Goal: Task Accomplishment & Management: Manage account settings

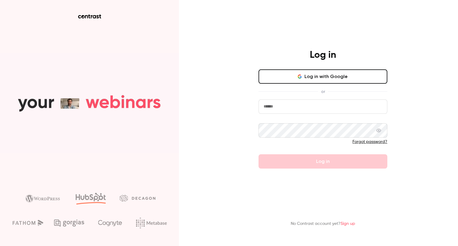
click at [317, 112] on input "email" at bounding box center [322, 107] width 129 height 14
paste input "**********"
type input "**********"
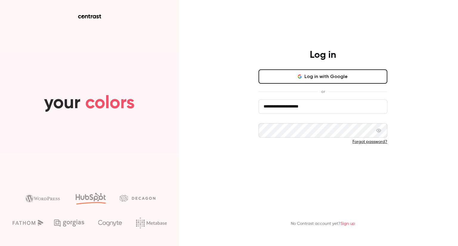
click at [304, 158] on button "Log in" at bounding box center [322, 161] width 129 height 14
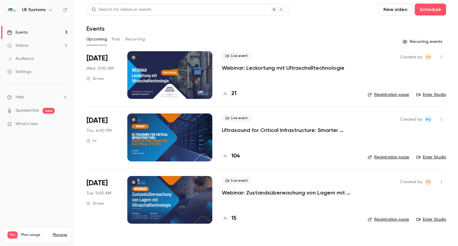
click at [36, 125] on span "What's new" at bounding box center [26, 124] width 22 height 6
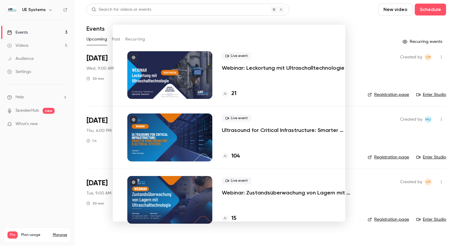
click at [345, 21] on div at bounding box center [229, 123] width 458 height 246
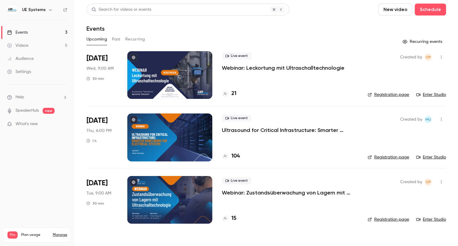
click at [149, 69] on div at bounding box center [169, 75] width 85 height 48
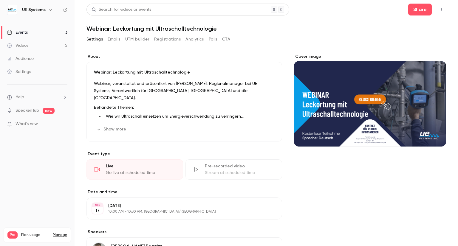
click at [114, 39] on button "Emails" at bounding box center [114, 40] width 13 height 10
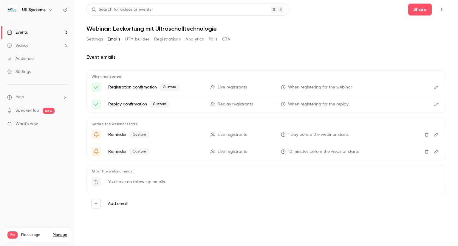
click at [92, 40] on button "Settings" at bounding box center [94, 40] width 16 height 10
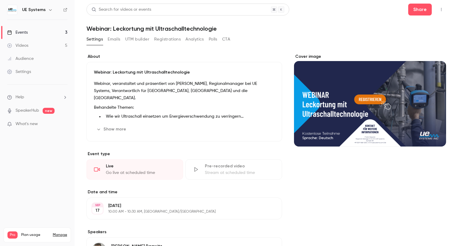
click at [22, 28] on link "Events 3" at bounding box center [37, 32] width 75 height 13
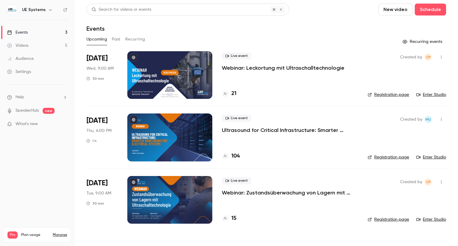
click at [435, 93] on link "Enter Studio" at bounding box center [431, 95] width 30 height 6
click at [400, 10] on button "New video" at bounding box center [395, 10] width 34 height 12
click at [429, 9] on div at bounding box center [229, 123] width 458 height 246
click at [431, 10] on button "Schedule" at bounding box center [430, 10] width 31 height 12
click at [334, 18] on div at bounding box center [229, 123] width 458 height 246
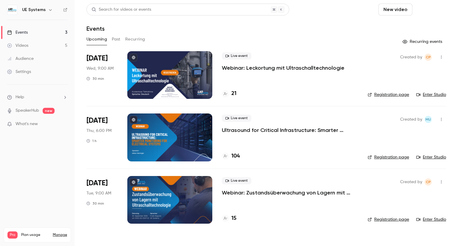
click at [421, 12] on button "Schedule" at bounding box center [430, 10] width 31 height 12
click at [408, 25] on div "One time event" at bounding box center [418, 26] width 45 height 6
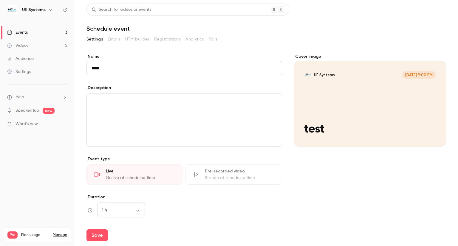
scroll to position [92, 0]
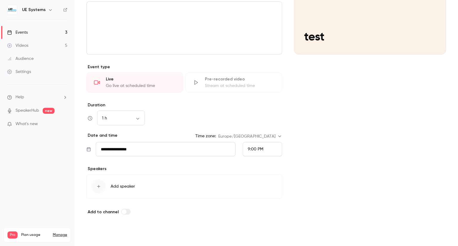
type input "****"
click at [99, 238] on button "Save" at bounding box center [96, 236] width 21 height 12
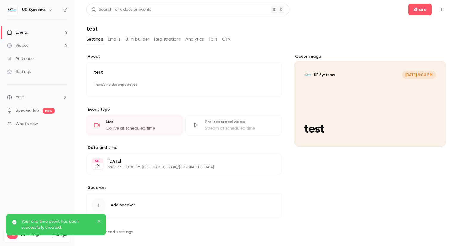
click at [99, 222] on icon "close" at bounding box center [98, 221] width 3 height 3
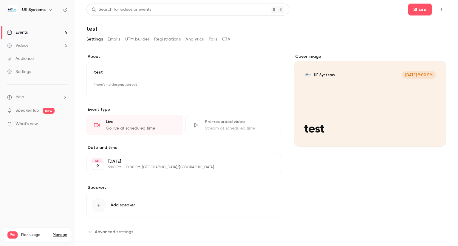
click at [44, 32] on link "Events 4" at bounding box center [37, 32] width 75 height 13
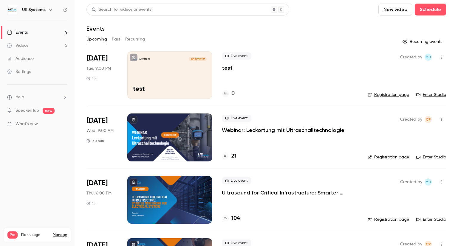
click at [436, 95] on link "Enter Studio" at bounding box center [431, 95] width 30 height 6
click at [172, 146] on div at bounding box center [169, 138] width 85 height 48
click at [427, 93] on link "Enter Studio" at bounding box center [431, 95] width 30 height 6
click at [351, 75] on div "Live event test 0" at bounding box center [290, 75] width 136 height 48
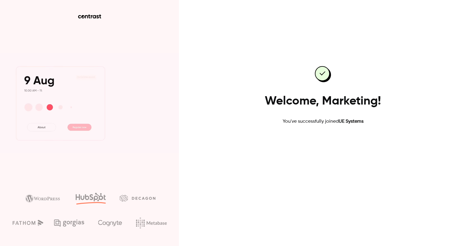
click at [342, 145] on link "Go to dashboard" at bounding box center [322, 144] width 51 height 14
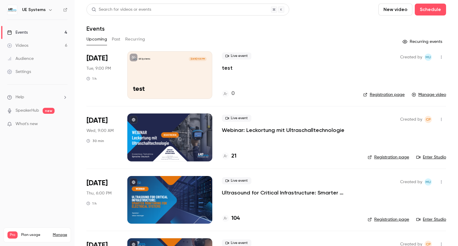
click at [439, 56] on icon "button" at bounding box center [441, 57] width 5 height 4
click at [73, 173] on div at bounding box center [229, 123] width 458 height 246
click at [186, 73] on div "UE Systems Sep 9, 9:00 PM test" at bounding box center [169, 75] width 85 height 48
click at [424, 94] on link "Manage video" at bounding box center [429, 95] width 34 height 6
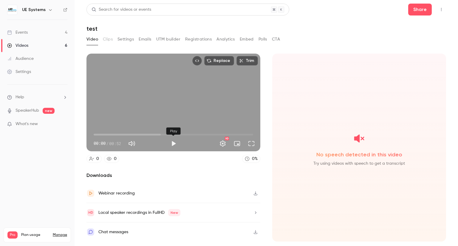
click at [173, 142] on button "Play" at bounding box center [174, 144] width 12 height 12
type input "***"
click at [173, 142] on button "Pause" at bounding box center [174, 144] width 12 height 12
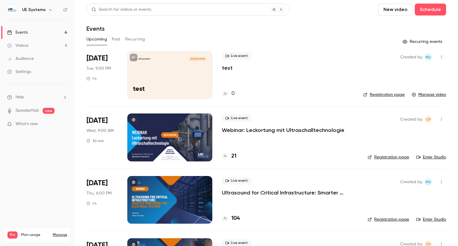
click at [23, 43] on div "Videos" at bounding box center [17, 46] width 21 height 6
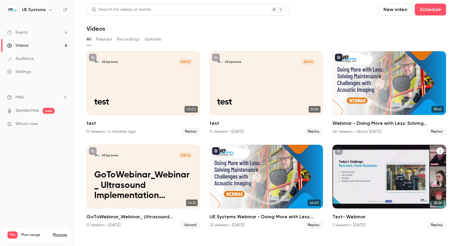
click at [402, 172] on div "UE Systems B Jun 17 Test- Webinar" at bounding box center [389, 177] width 114 height 64
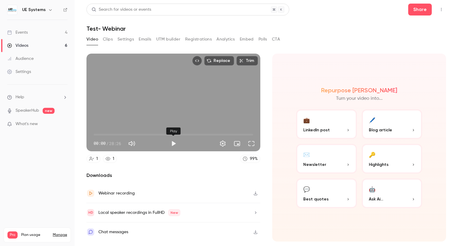
click at [174, 143] on button "Play" at bounding box center [174, 144] width 12 height 12
click at [115, 133] on span "00:48" at bounding box center [173, 135] width 159 height 10
click at [145, 133] on span "03:46" at bounding box center [173, 135] width 159 height 10
click at [179, 98] on div "Replace Trim 09:15 00:48 / 28:26 HD" at bounding box center [173, 103] width 174 height 98
type input "*****"
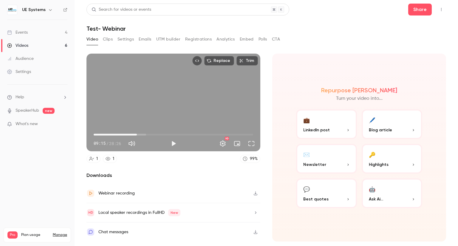
click at [137, 135] on span "07:42" at bounding box center [173, 135] width 159 height 10
click at [175, 101] on div "Replace Trim 07:42 09:15 / 28:26 HD" at bounding box center [173, 103] width 174 height 98
click at [176, 102] on div "Replace Trim 07:42 09:15 / 28:26 HD" at bounding box center [173, 103] width 174 height 98
click at [22, 34] on div "Events" at bounding box center [17, 33] width 21 height 6
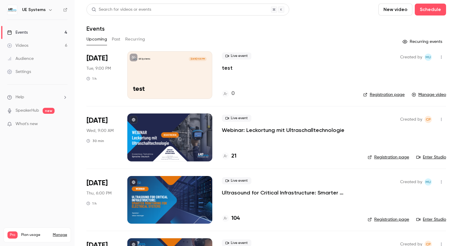
click at [164, 73] on div "UE Systems Sep 9, 9:00 PM test" at bounding box center [169, 75] width 85 height 48
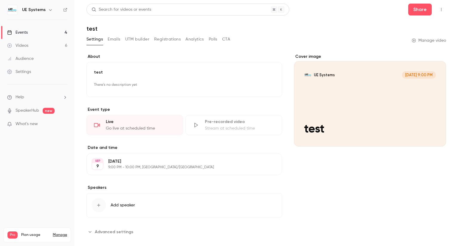
click at [439, 7] on icon "button" at bounding box center [441, 9] width 5 height 4
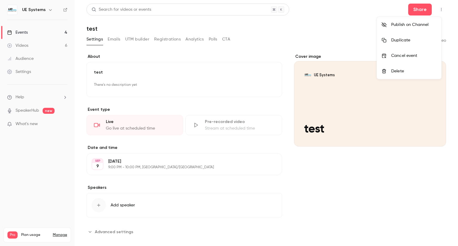
click at [400, 72] on div "Delete" at bounding box center [413, 71] width 45 height 6
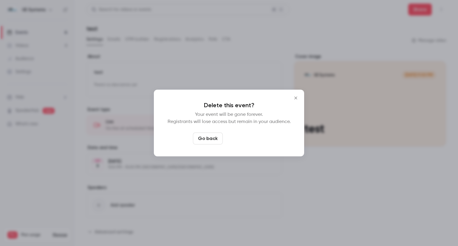
click at [241, 136] on button "Delete event" at bounding box center [245, 139] width 40 height 12
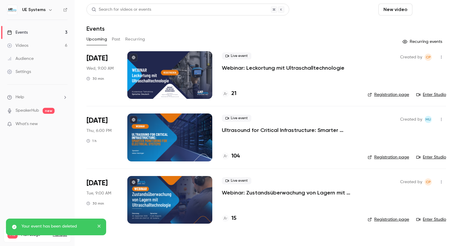
click at [423, 10] on button "Schedule" at bounding box center [430, 10] width 31 height 12
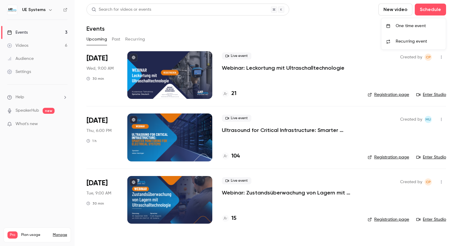
click at [410, 28] on div "One time event" at bounding box center [418, 26] width 45 height 6
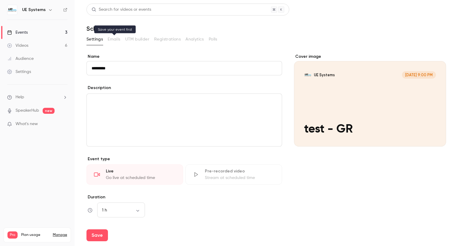
type input "*********"
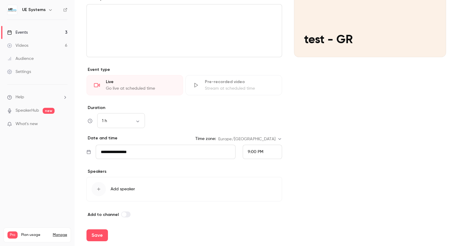
scroll to position [92, 0]
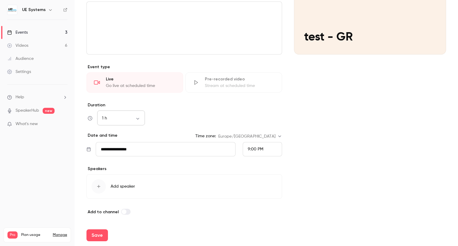
click at [123, 117] on body "**********" at bounding box center [229, 123] width 458 height 246
click at [181, 124] on div at bounding box center [229, 123] width 458 height 246
